Goal: Task Accomplishment & Management: Use online tool/utility

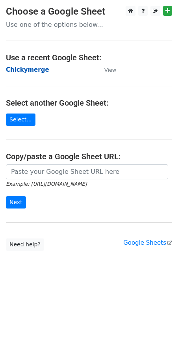
click at [31, 70] on strong "Chickymerge" at bounding box center [27, 69] width 43 height 7
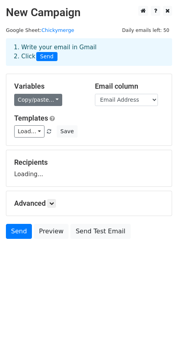
click at [39, 101] on link "Copy/paste..." at bounding box center [38, 100] width 48 height 12
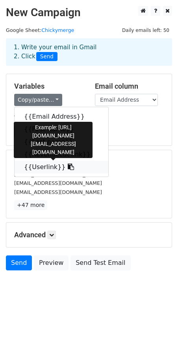
click at [47, 164] on link "{{Userlink}}" at bounding box center [62, 167] width 94 height 13
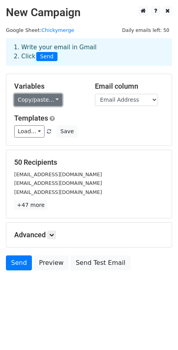
click at [47, 100] on link "Copy/paste..." at bounding box center [38, 100] width 48 height 12
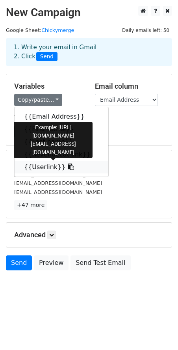
click at [45, 166] on link "{{Userlink}}" at bounding box center [62, 167] width 94 height 13
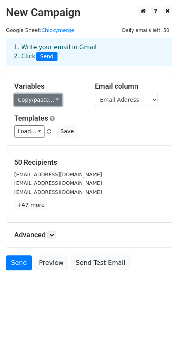
click at [42, 99] on link "Copy/paste..." at bounding box center [38, 100] width 48 height 12
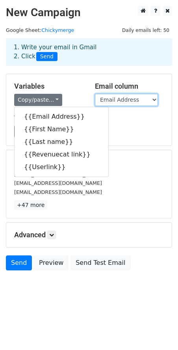
click at [119, 101] on select "Email Address First Name Last name Revenuecat link Userlink" at bounding box center [126, 100] width 63 height 12
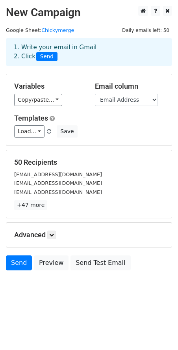
click at [48, 235] on h5 "Advanced" at bounding box center [89, 235] width 150 height 9
click at [51, 234] on link at bounding box center [51, 235] width 9 height 9
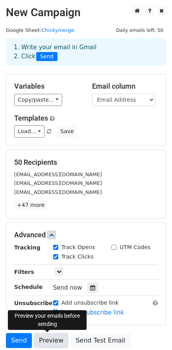
click at [50, 345] on link "Preview" at bounding box center [51, 340] width 35 height 15
